Goal: Information Seeking & Learning: Learn about a topic

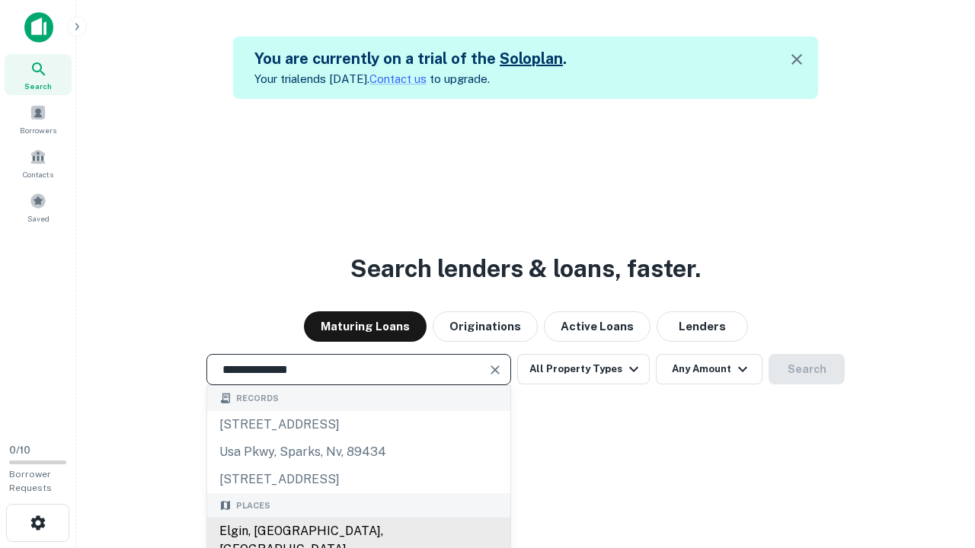
click at [358, 532] on div "Elgin, [GEOGRAPHIC_DATA], [GEOGRAPHIC_DATA]" at bounding box center [358, 541] width 303 height 46
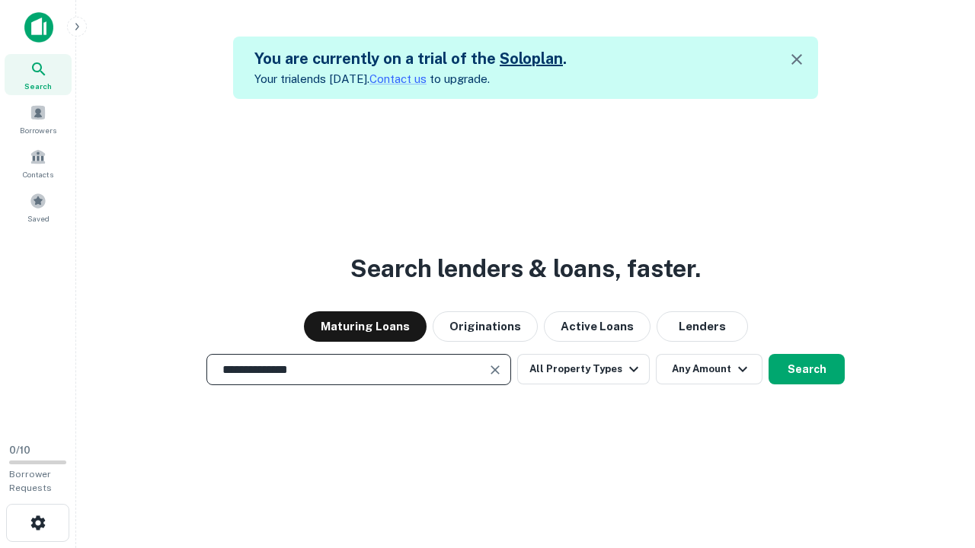
scroll to position [24, 0]
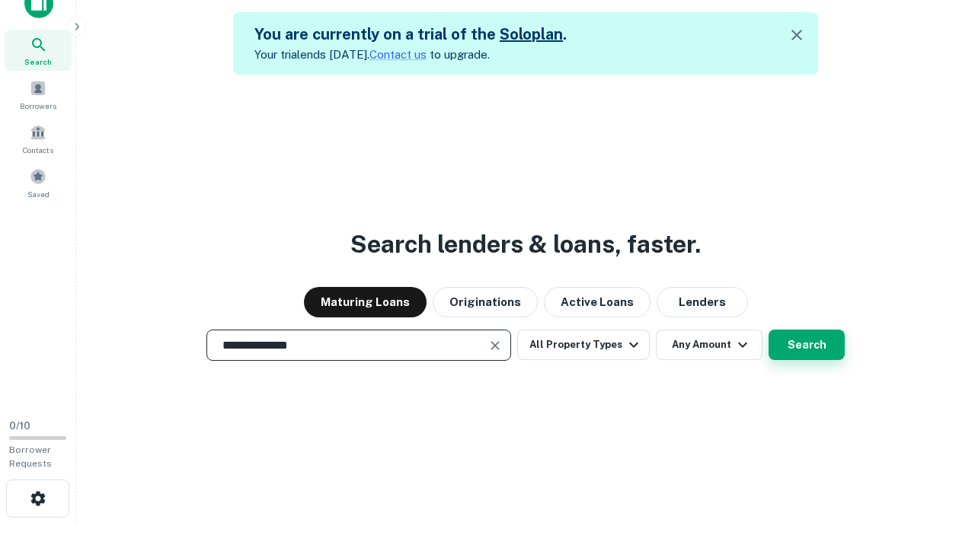
type input "**********"
click at [769, 330] on button "Search" at bounding box center [807, 345] width 76 height 30
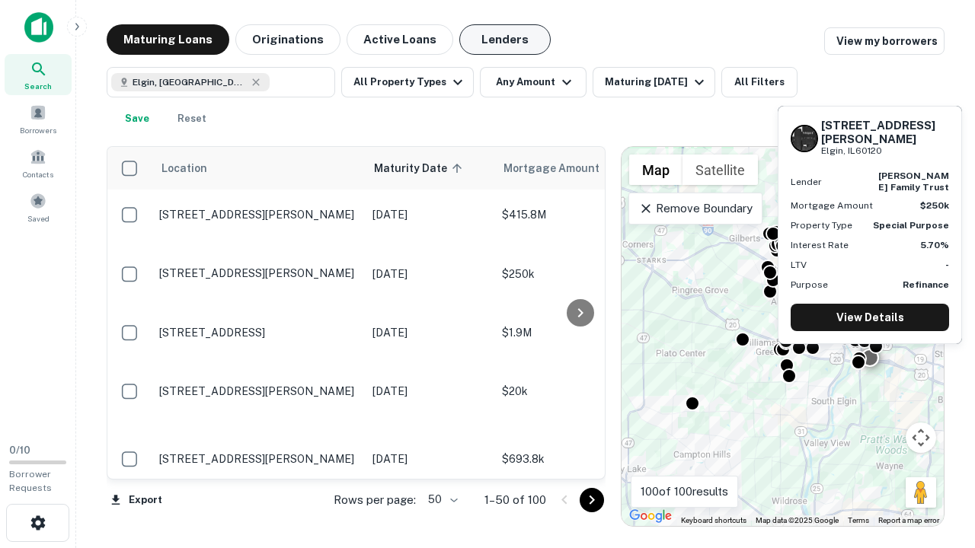
click at [505, 40] on button "Lenders" at bounding box center [504, 39] width 91 height 30
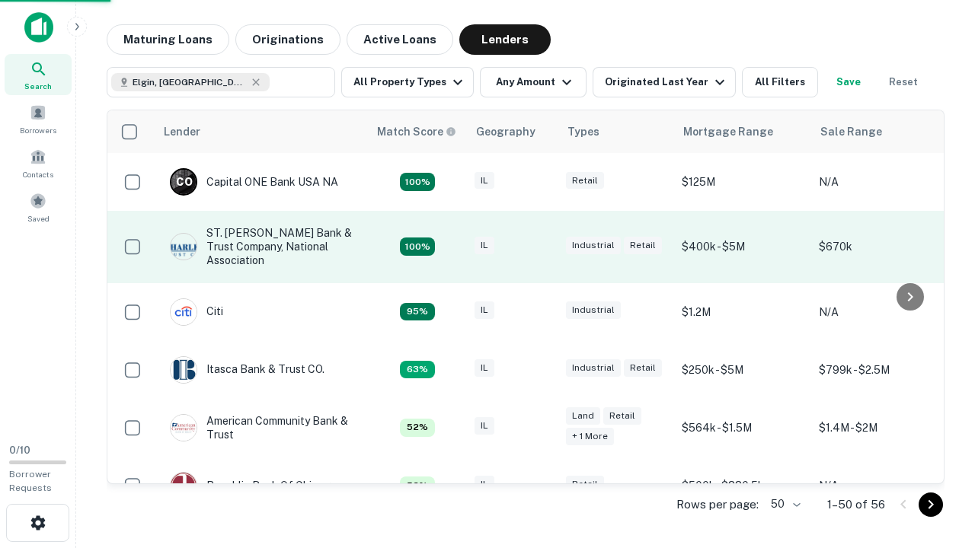
click at [541, 247] on div "IL" at bounding box center [513, 247] width 76 height 21
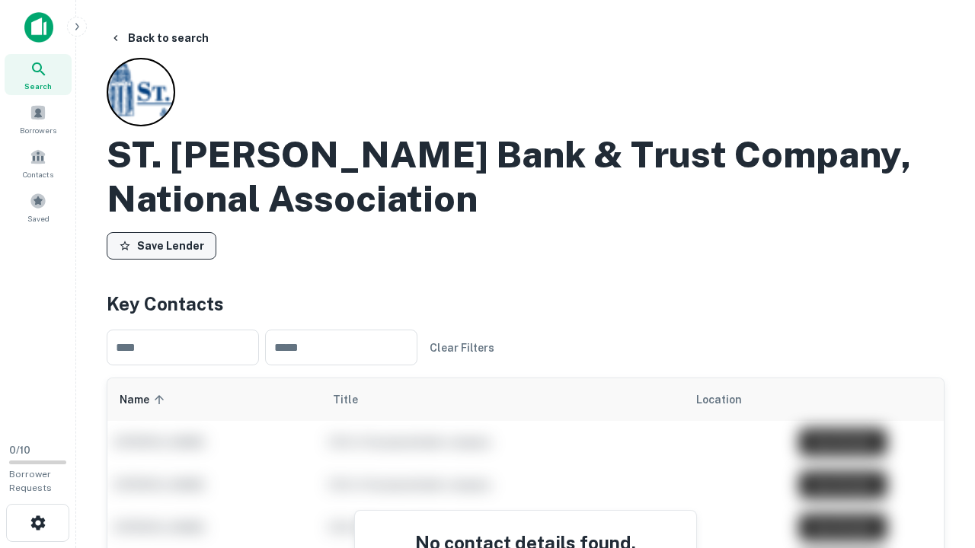
click at [161, 246] on button "Save Lender" at bounding box center [162, 245] width 110 height 27
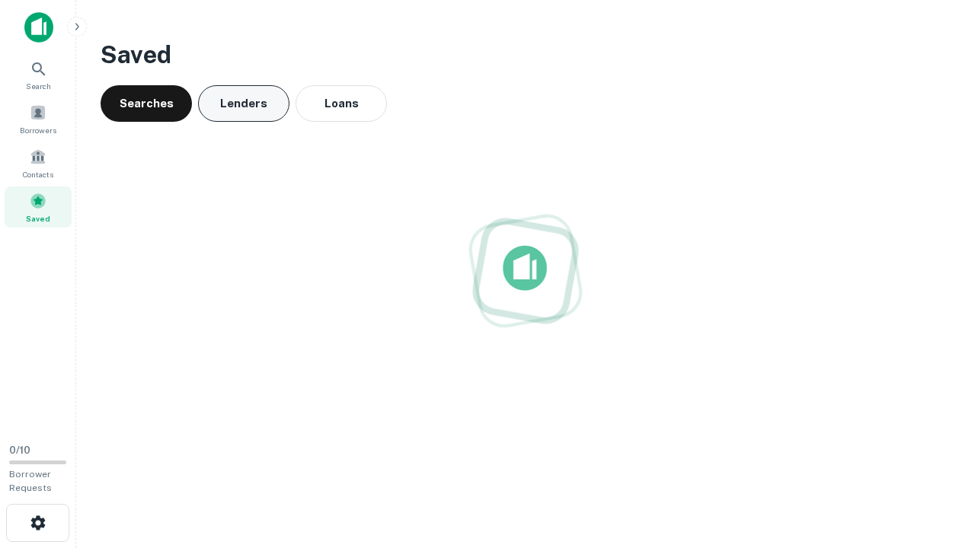
click at [244, 104] on button "Lenders" at bounding box center [243, 103] width 91 height 37
